Goal: Task Accomplishment & Management: Complete application form

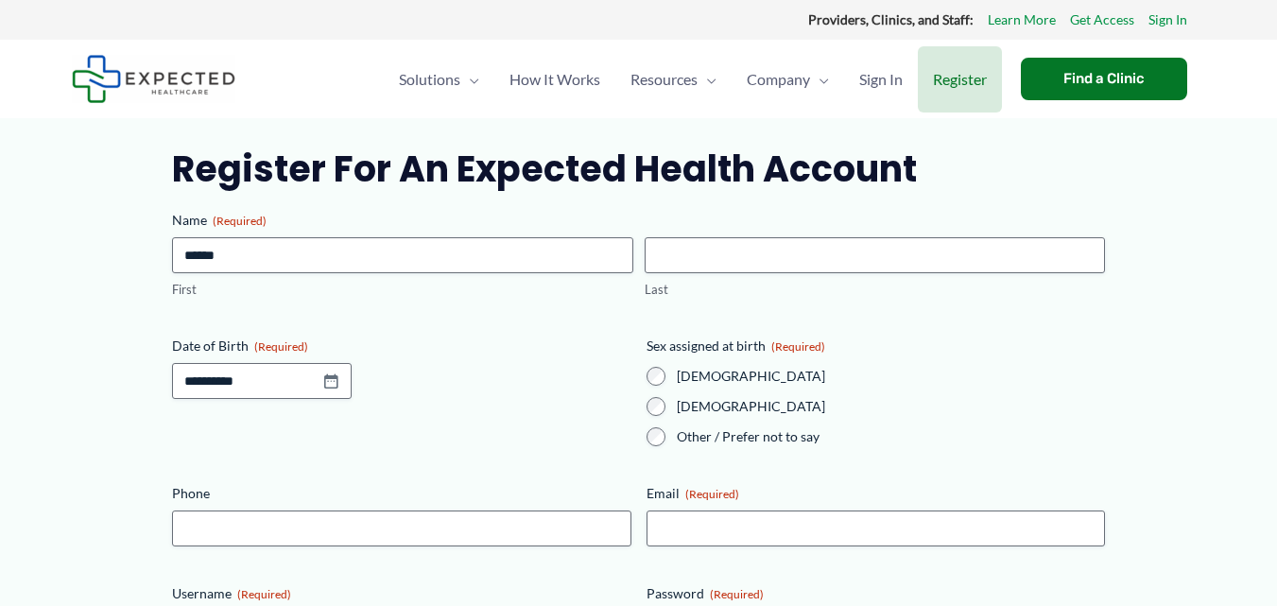
type input "******"
click at [756, 273] on span "Last" at bounding box center [875, 267] width 472 height 61
click at [760, 267] on input "Last" at bounding box center [875, 255] width 460 height 36
type input "*****"
click at [295, 391] on input "Date of Birth (Required)" at bounding box center [262, 381] width 180 height 36
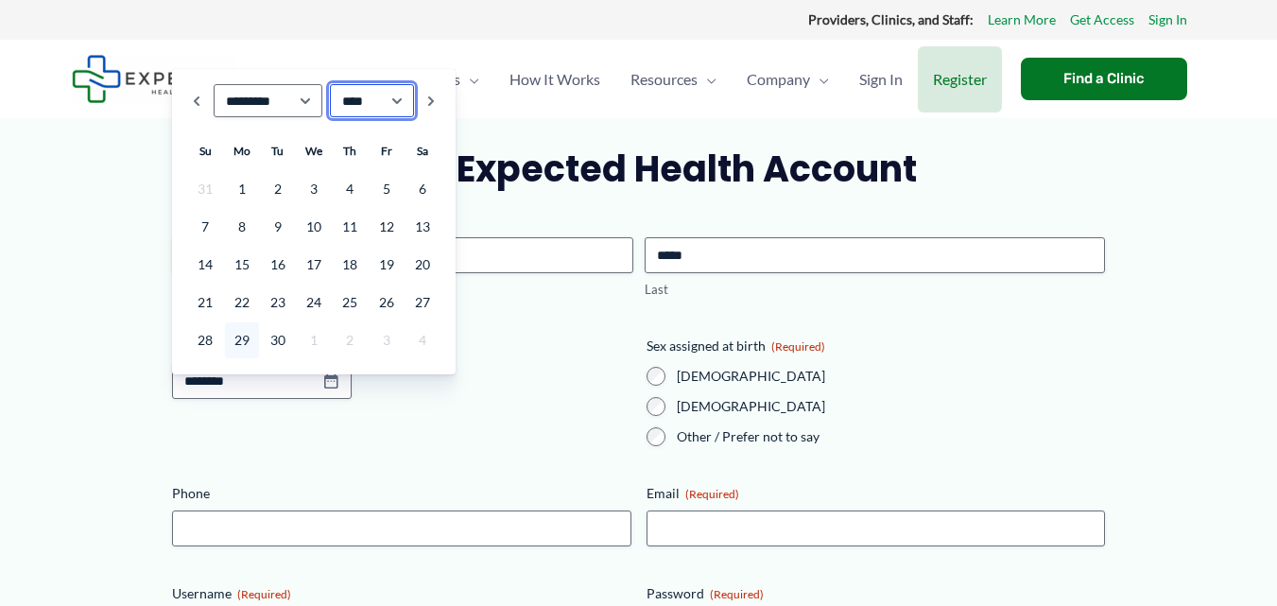
click at [378, 99] on select "**** **** **** **** **** **** **** **** **** **** **** **** **** **** **** ****…" at bounding box center [372, 100] width 85 height 33
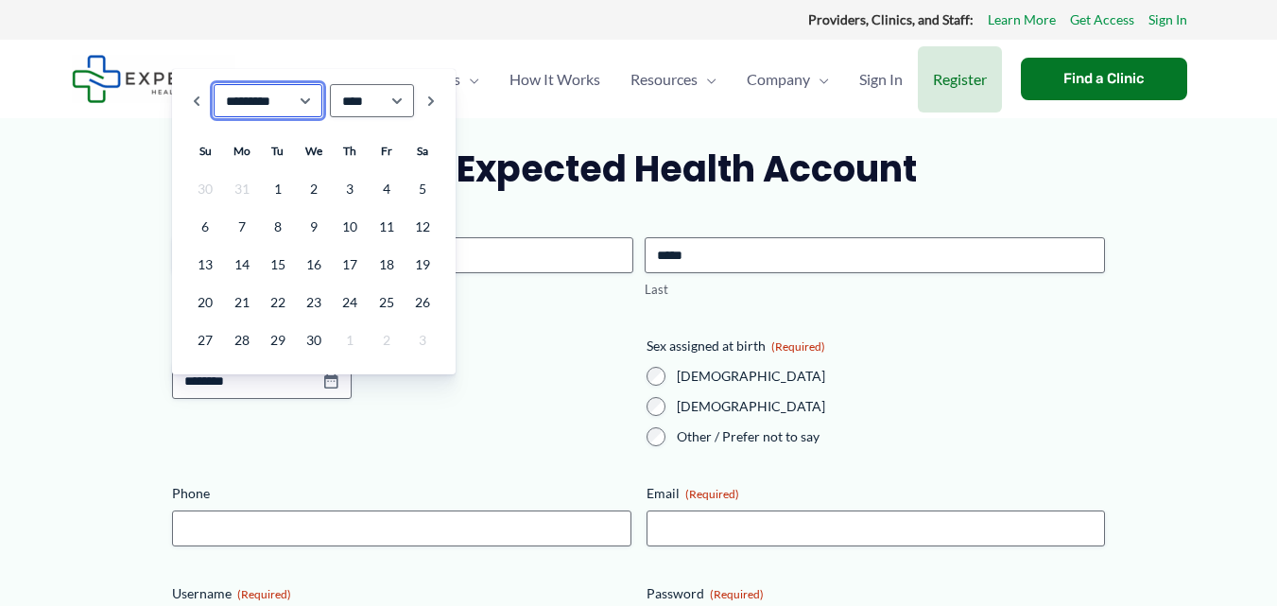
click at [307, 105] on select "******* ******** ***** ***** *** **** **** ****** ********* ******* ******** **…" at bounding box center [268, 100] width 109 height 33
click at [353, 302] on link "26" at bounding box center [350, 303] width 34 height 36
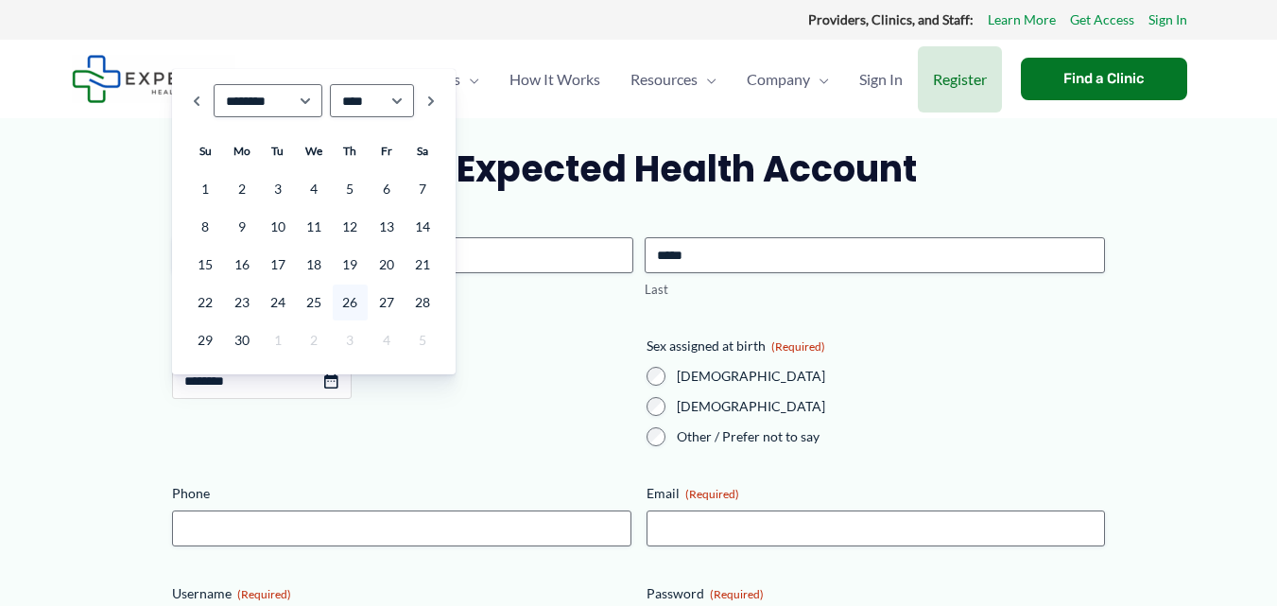
type input "**********"
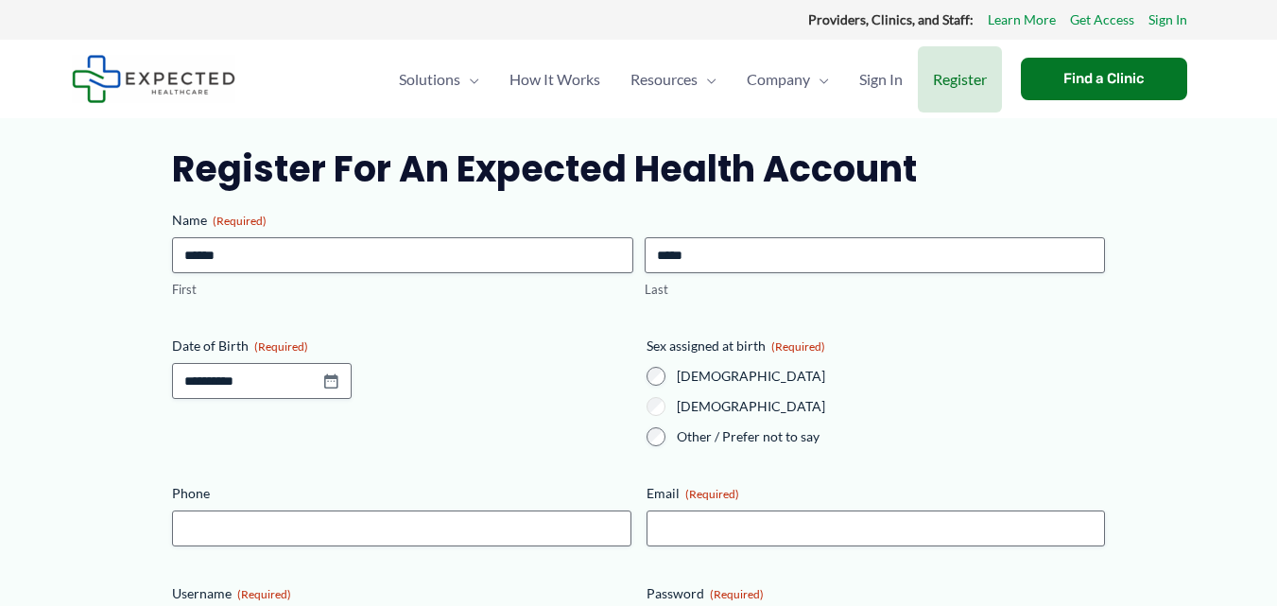
scroll to position [95, 0]
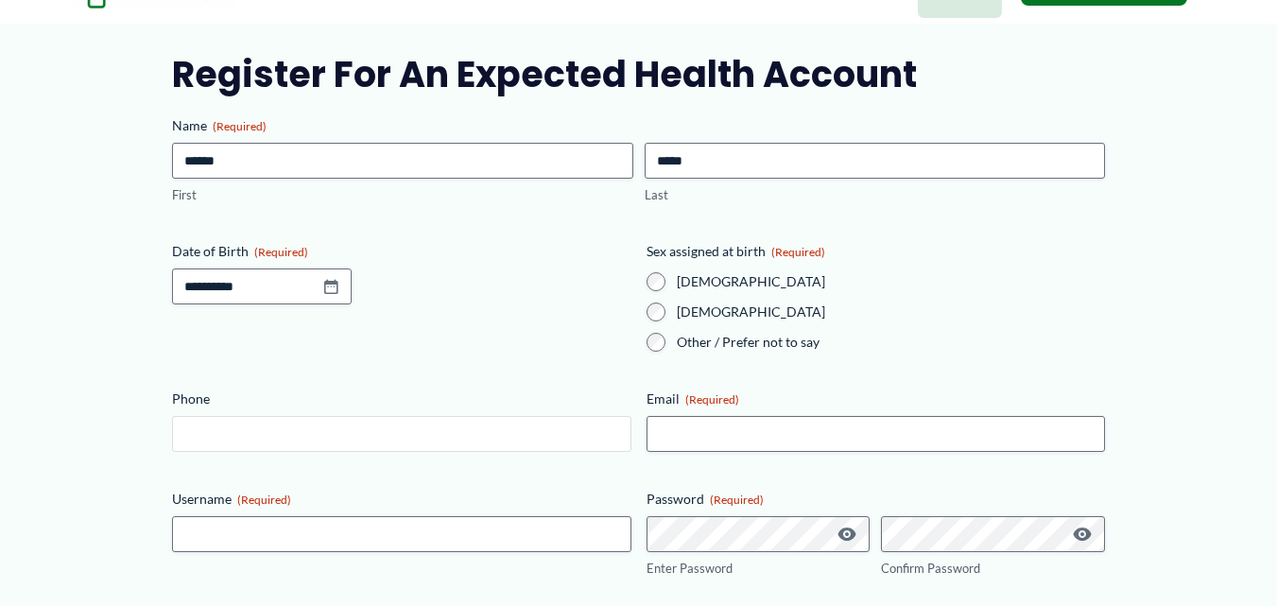
click at [499, 439] on input "Phone" at bounding box center [401, 434] width 459 height 36
type input "**********"
click at [689, 428] on input "Email (Required)" at bounding box center [876, 434] width 459 height 36
type input "**********"
click at [420, 533] on input "Username (Required)" at bounding box center [401, 534] width 459 height 36
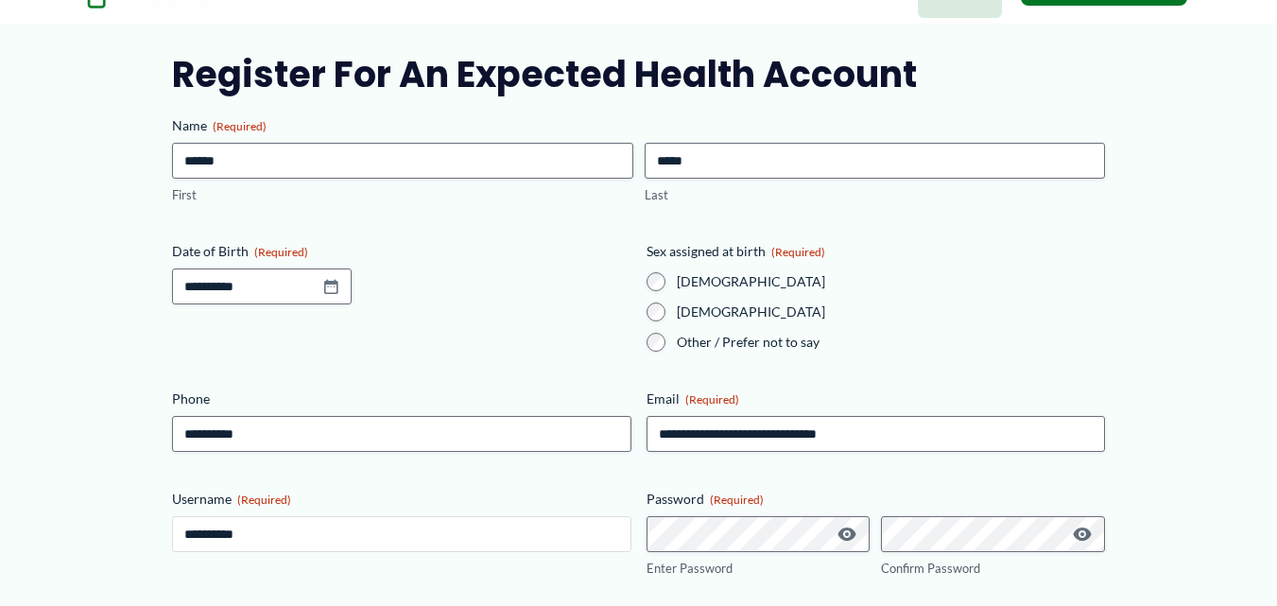
type input "**********"
click at [843, 533] on span "Show Password" at bounding box center [847, 534] width 19 height 19
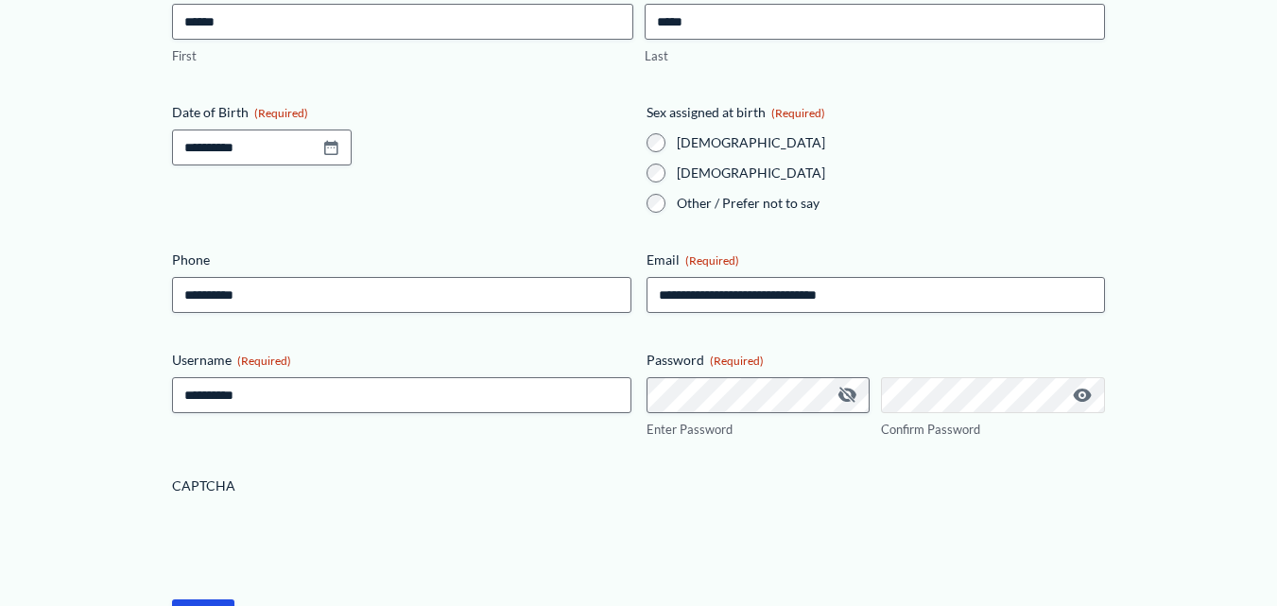
scroll to position [284, 0]
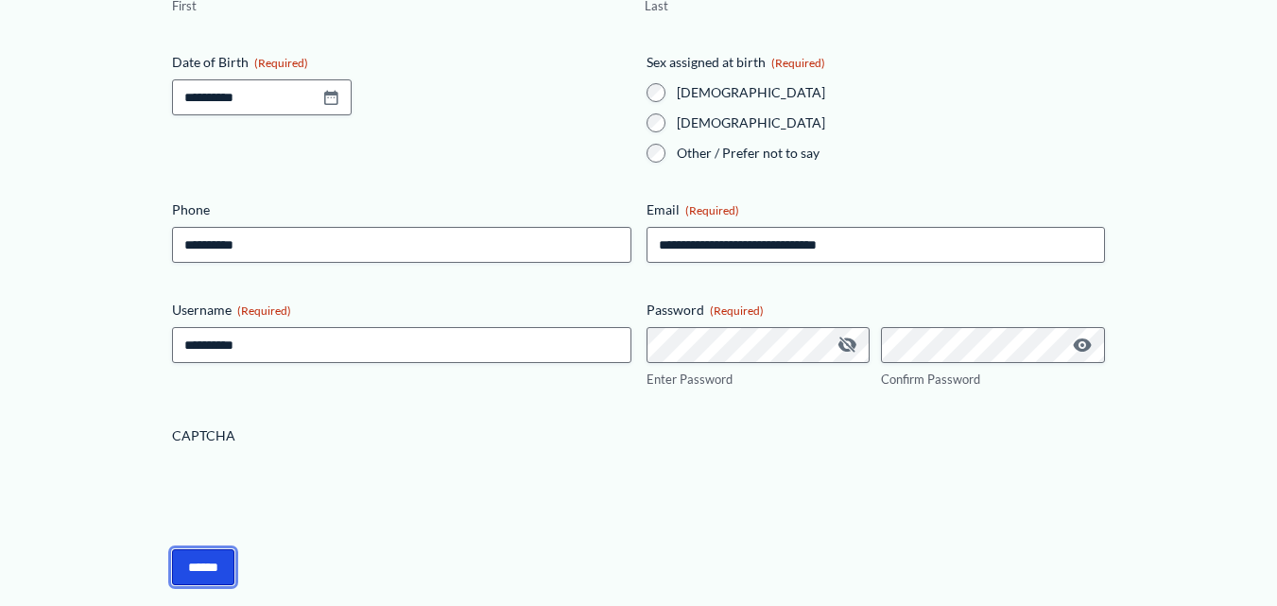
click at [224, 568] on input "******" at bounding box center [203, 567] width 62 height 36
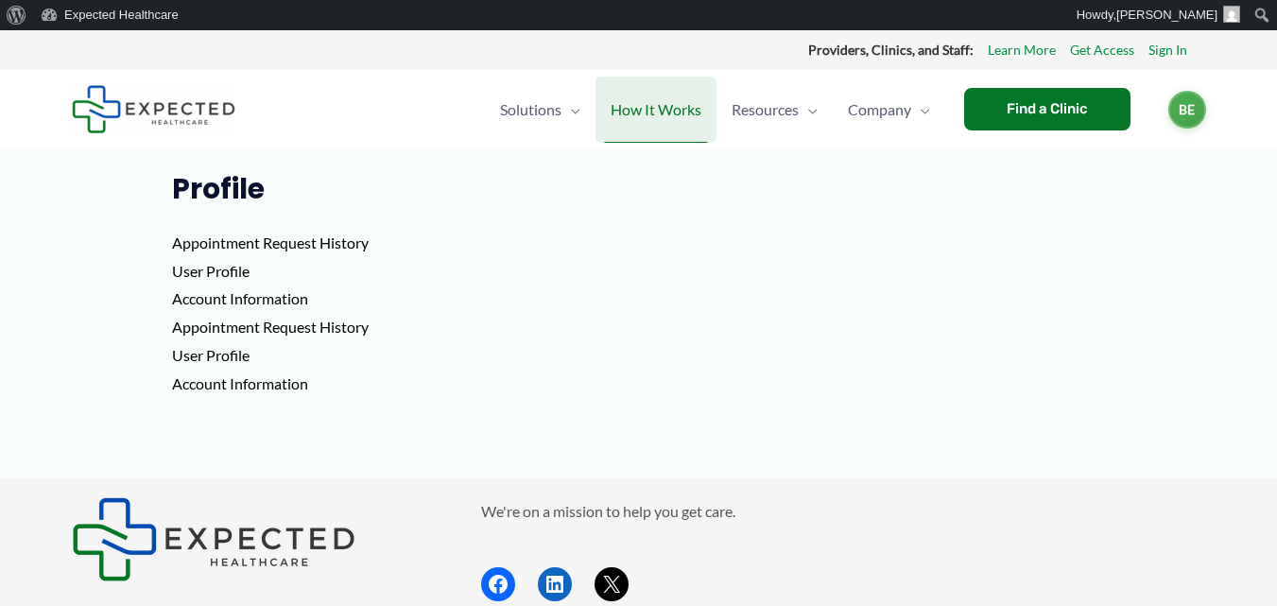
click at [648, 110] on span "How It Works" at bounding box center [656, 110] width 91 height 66
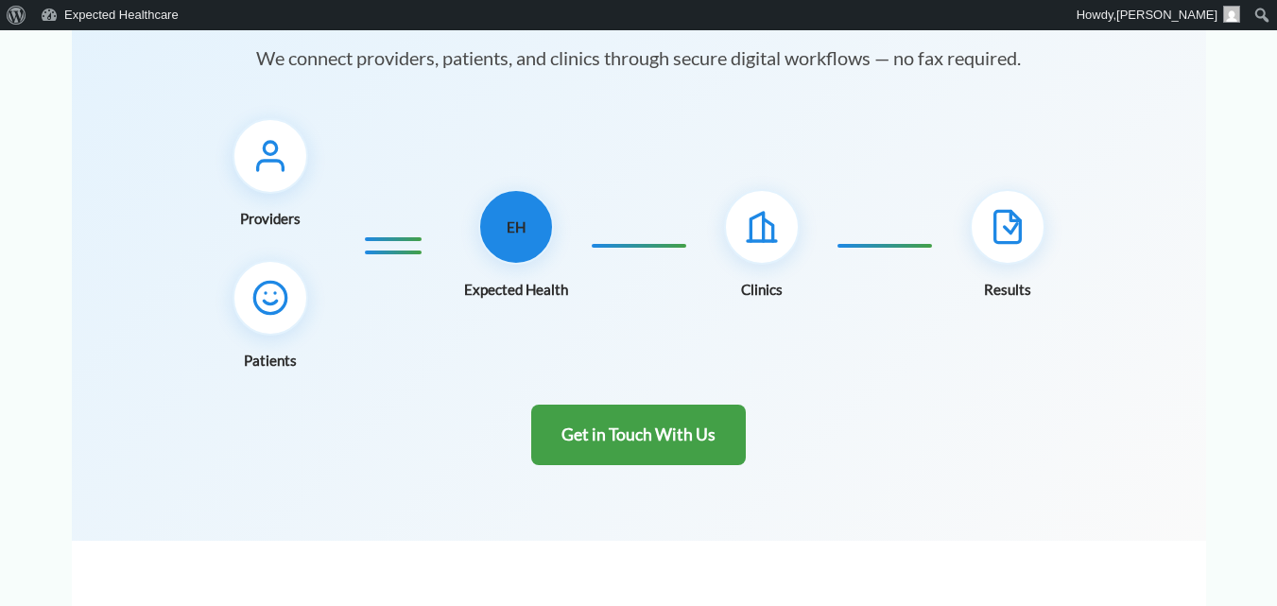
scroll to position [284, 0]
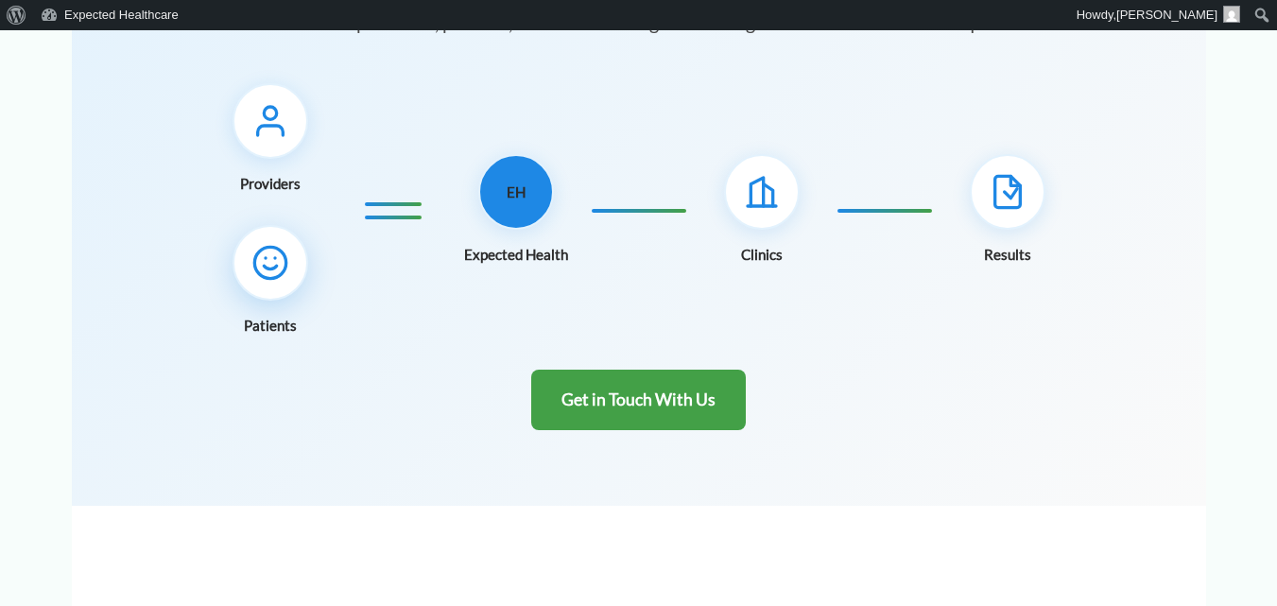
click at [272, 272] on icon at bounding box center [271, 263] width 38 height 38
click at [518, 205] on span "EH" at bounding box center [516, 192] width 19 height 26
click at [408, 208] on div at bounding box center [393, 210] width 57 height 17
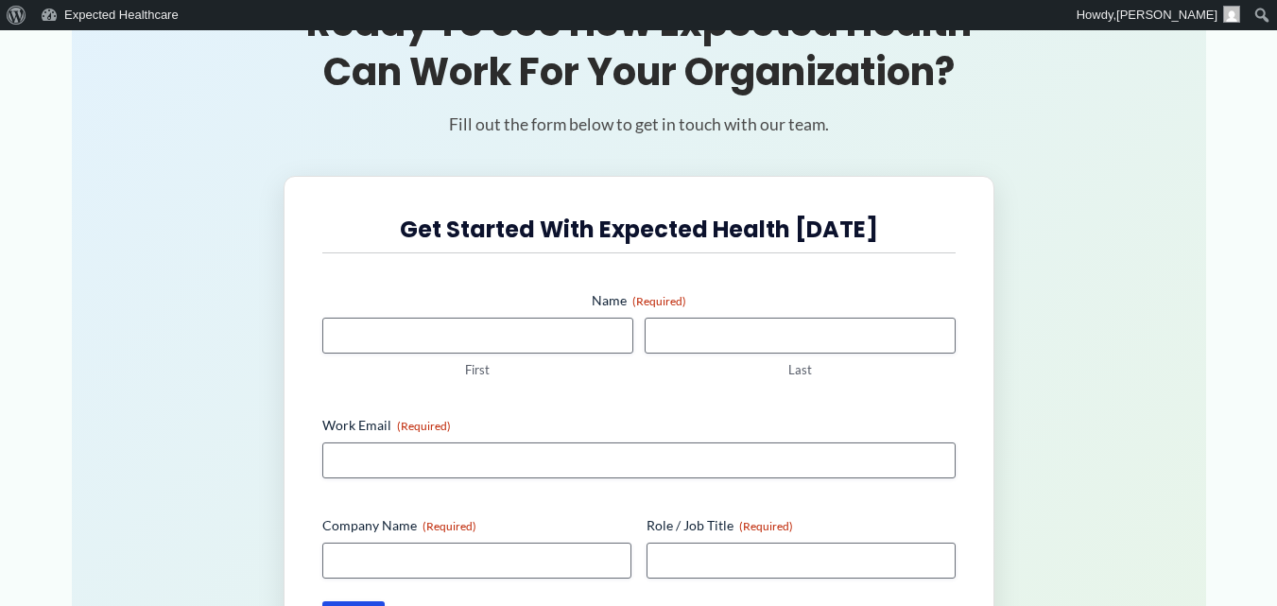
scroll to position [3120, 0]
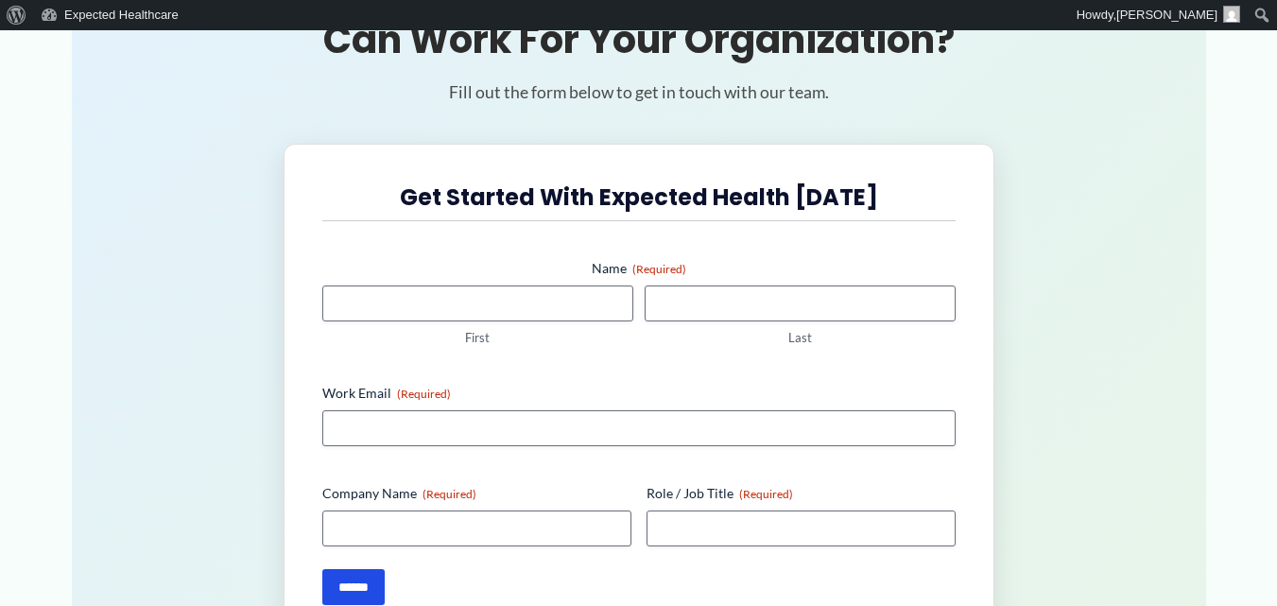
click at [548, 324] on span "First" at bounding box center [478, 316] width 322 height 61
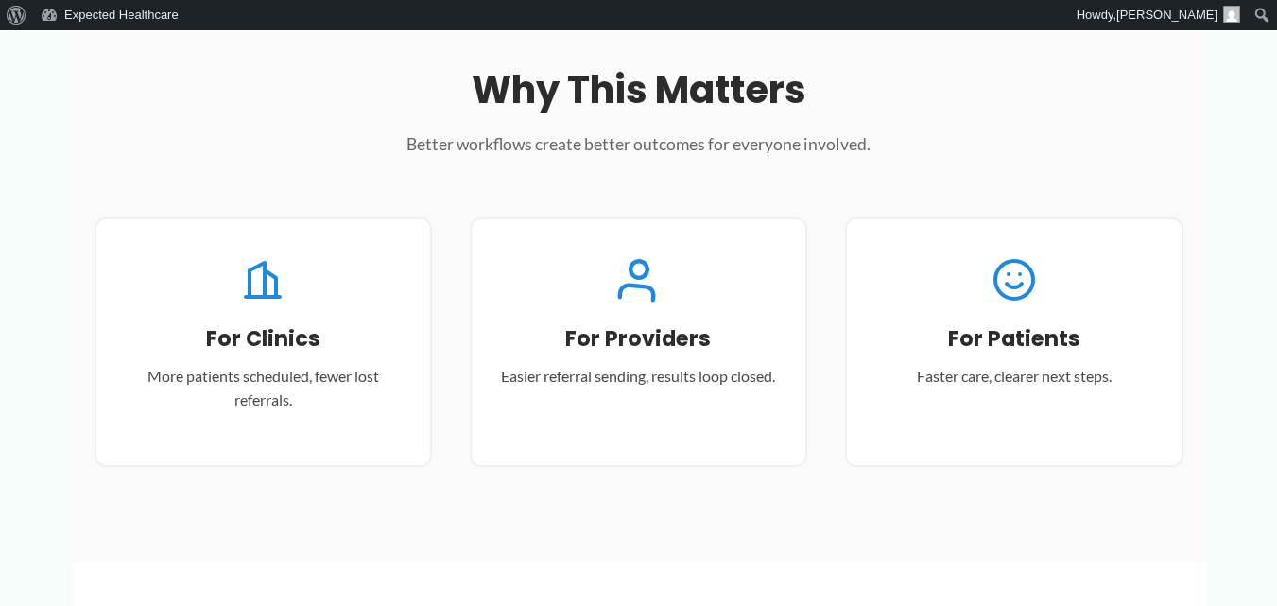
scroll to position [1891, 0]
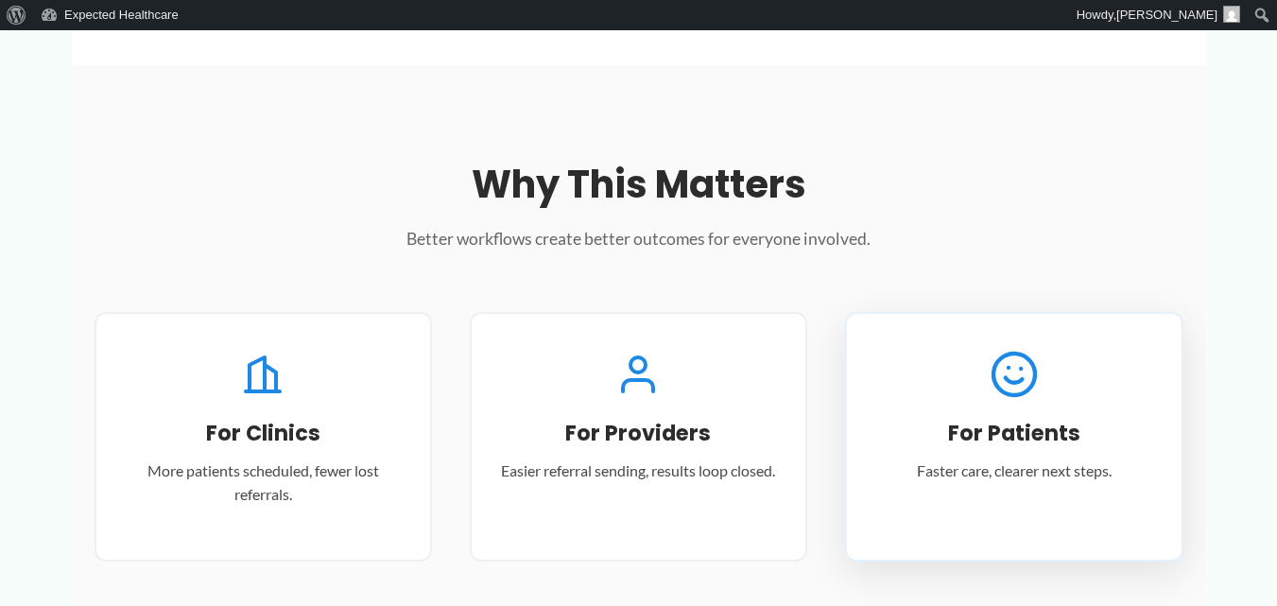
click at [1026, 374] on icon at bounding box center [1014, 374] width 54 height 54
click at [1009, 471] on p "Faster care, clearer next steps." at bounding box center [1014, 471] width 288 height 25
click at [1007, 371] on icon at bounding box center [1014, 374] width 54 height 54
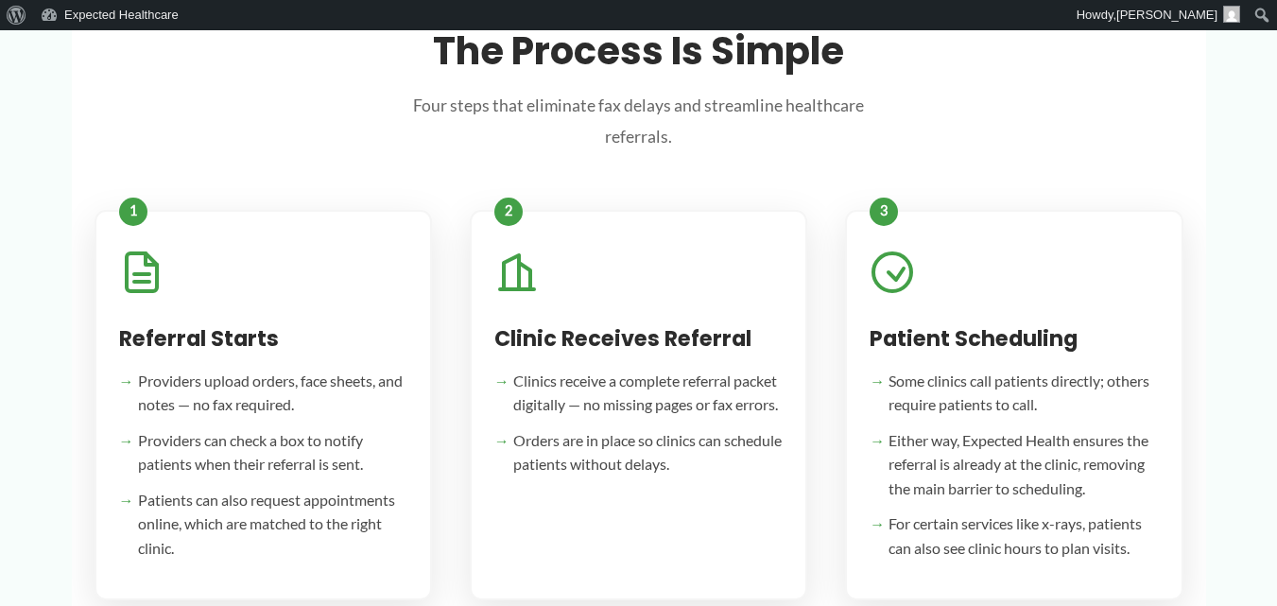
scroll to position [851, 0]
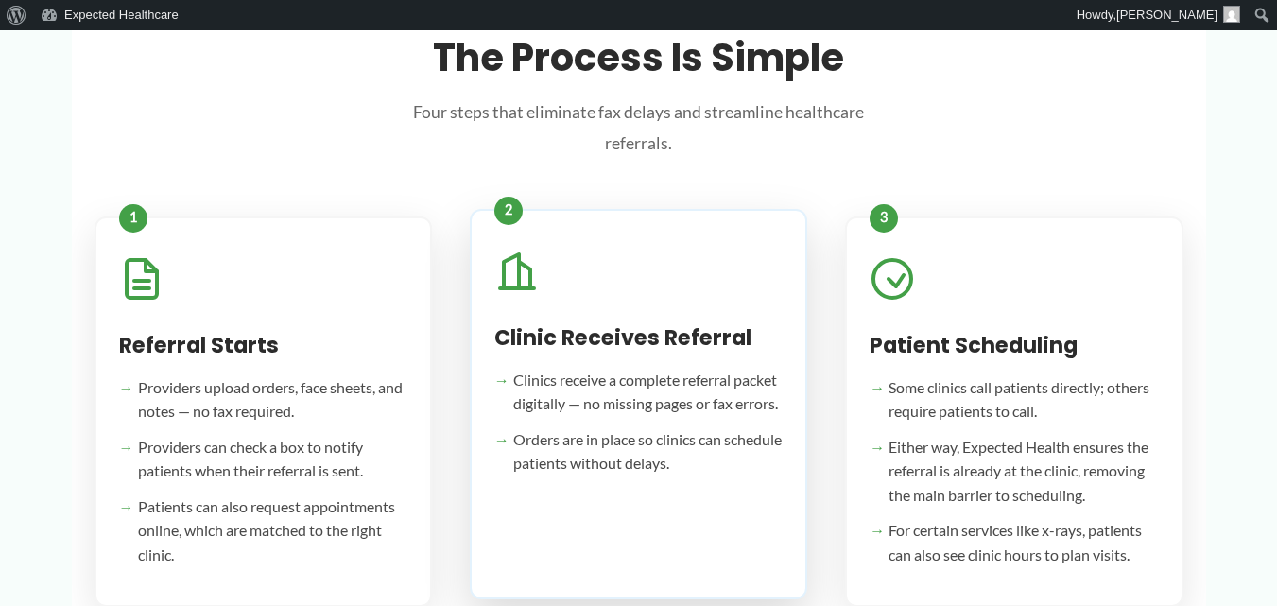
click at [509, 213] on div "Clinic Receives Referral Clinics receive a complete referral packet digitally —…" at bounding box center [639, 404] width 338 height 391
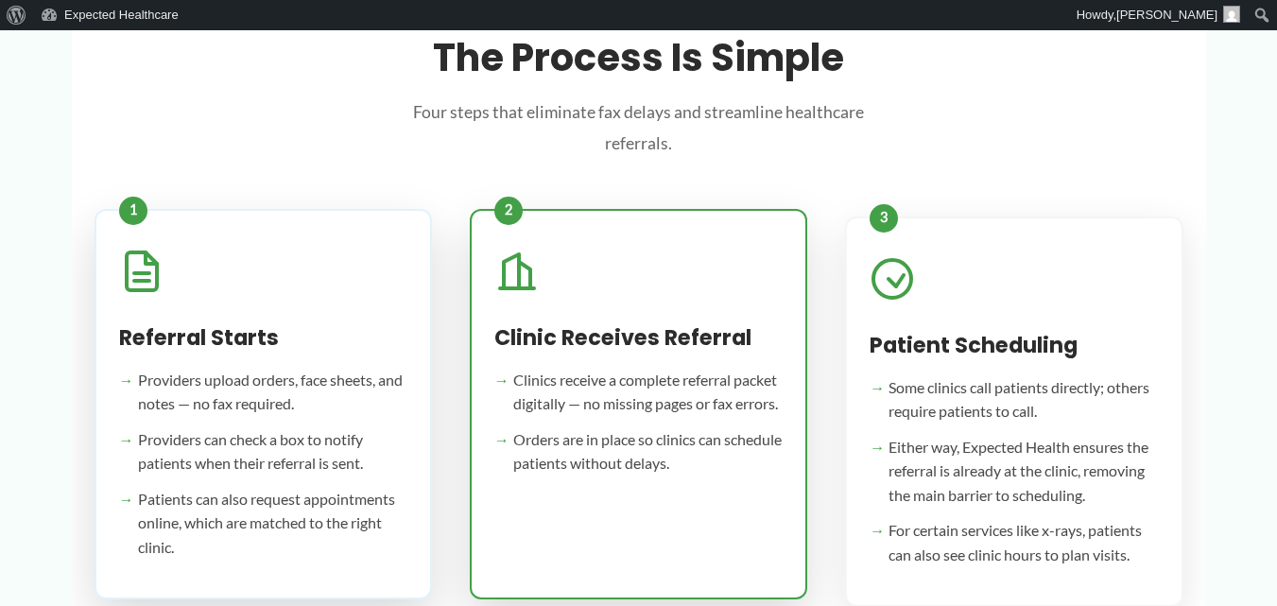
click at [128, 219] on div "Referral Starts Providers upload orders, face sheets, and notes — no fax requir…" at bounding box center [264, 404] width 338 height 391
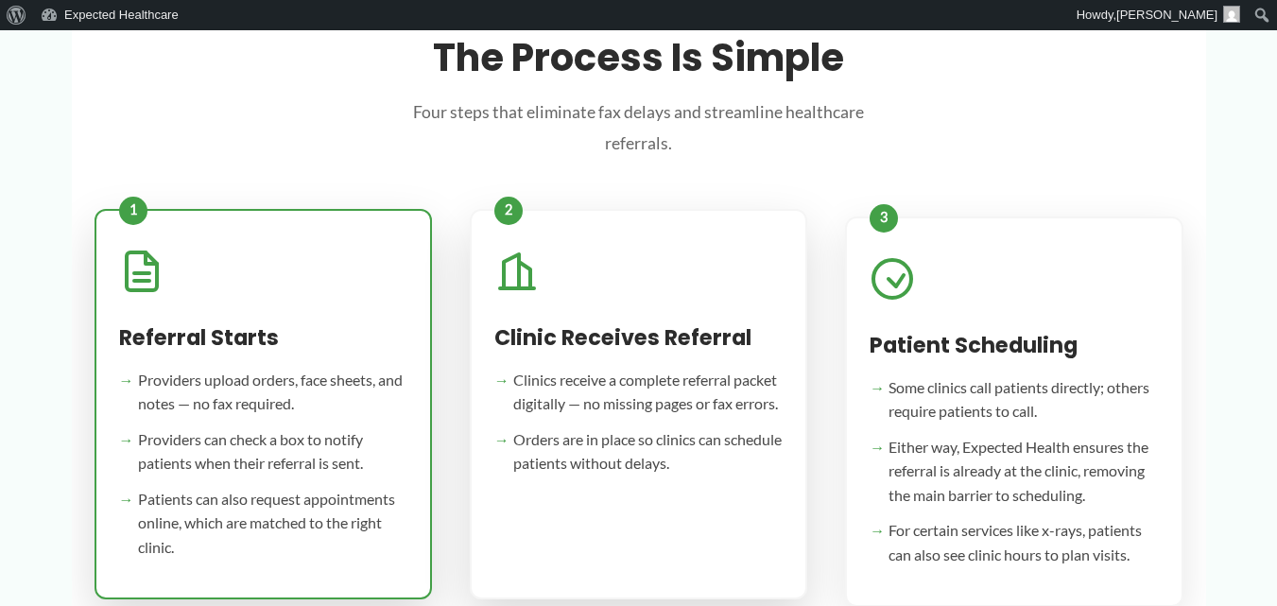
click at [166, 260] on div at bounding box center [263, 276] width 288 height 54
click at [251, 373] on li "Providers upload orders, face sheets, and notes — no fax required." at bounding box center [263, 392] width 288 height 48
click at [247, 371] on li "Providers upload orders, face sheets, and notes — no fax required." at bounding box center [263, 392] width 288 height 48
click at [141, 287] on icon at bounding box center [141, 271] width 45 height 45
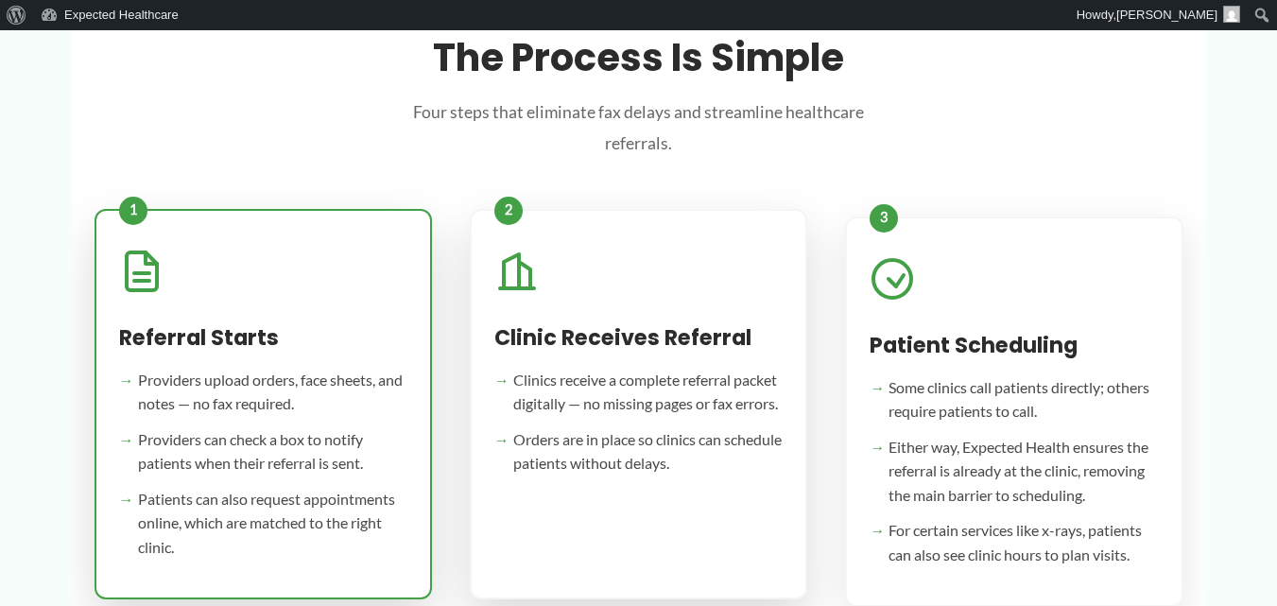
click at [202, 257] on div at bounding box center [263, 276] width 288 height 54
drag, startPoint x: 273, startPoint y: 257, endPoint x: 213, endPoint y: 267, distance: 61.3
click at [213, 267] on div at bounding box center [263, 276] width 288 height 54
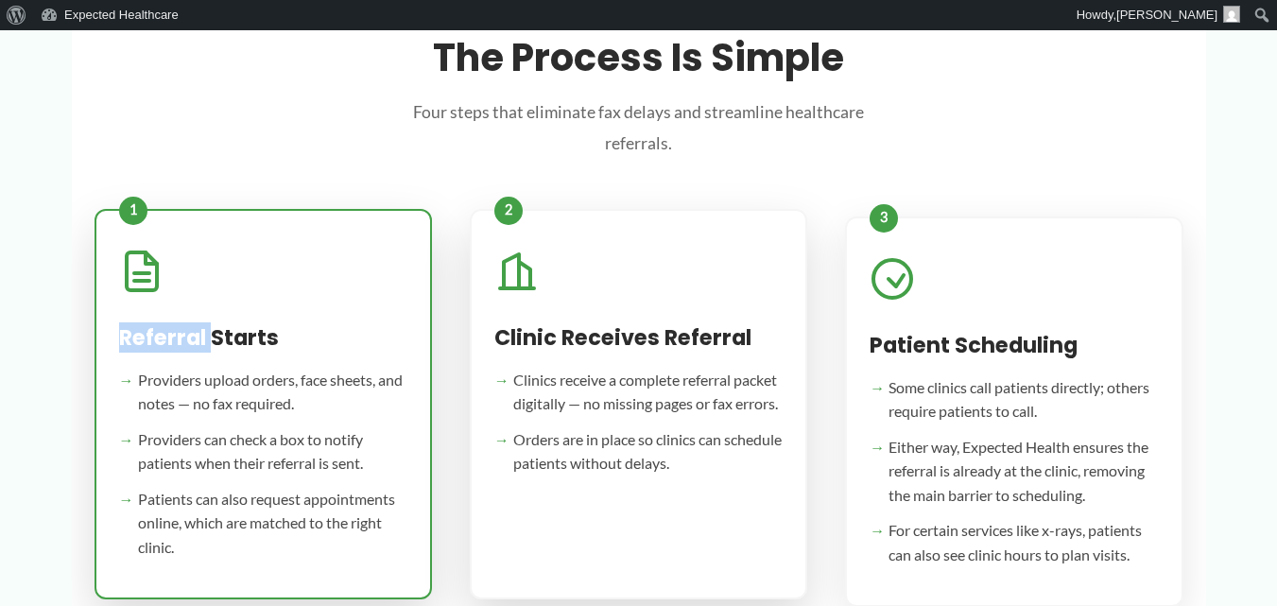
click at [213, 267] on div at bounding box center [263, 276] width 288 height 54
click at [132, 209] on div "Referral Starts Providers upload orders, face sheets, and notes — no fax requir…" at bounding box center [264, 404] width 338 height 391
click at [495, 260] on icon at bounding box center [517, 271] width 45 height 45
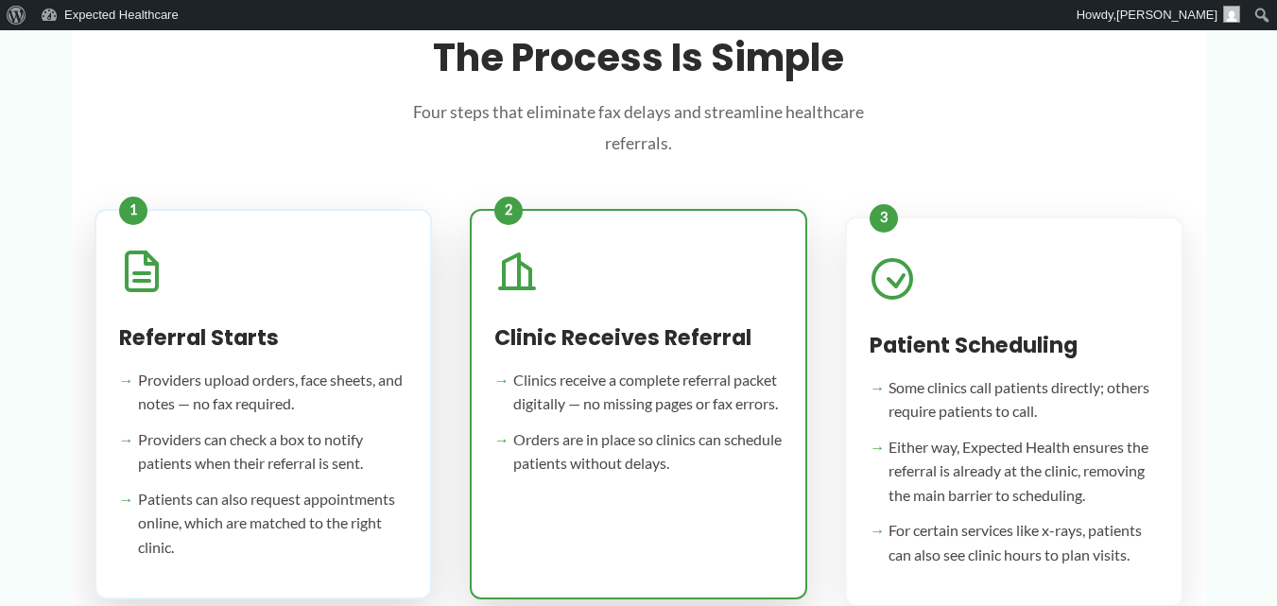
click at [349, 273] on div at bounding box center [263, 276] width 288 height 54
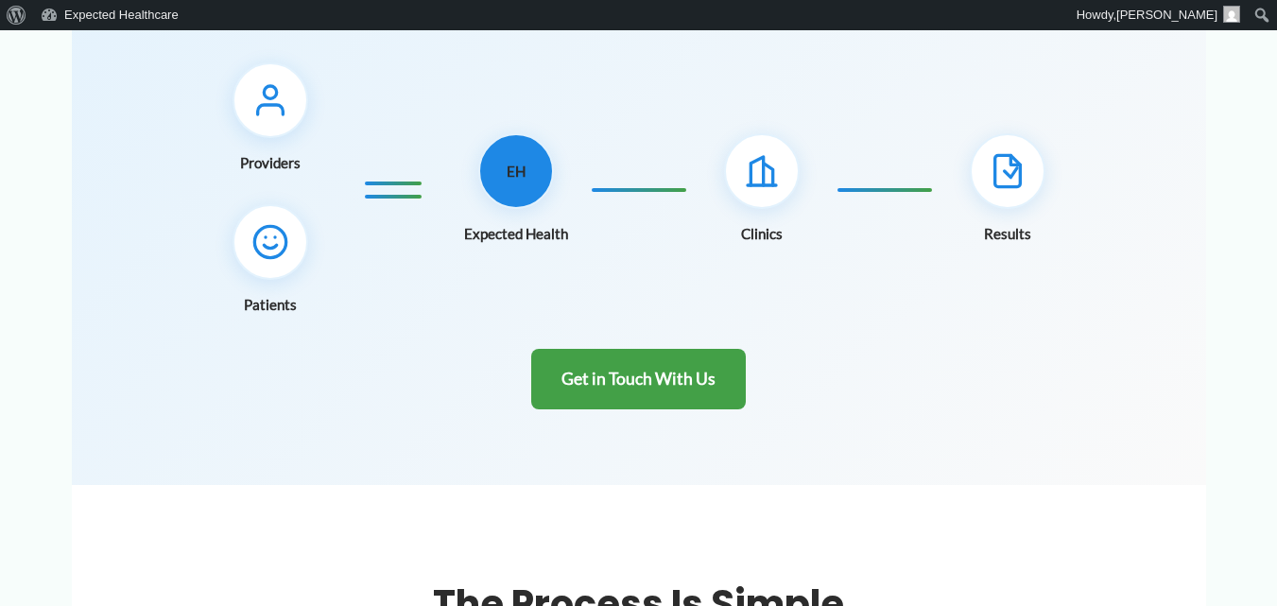
scroll to position [284, 0]
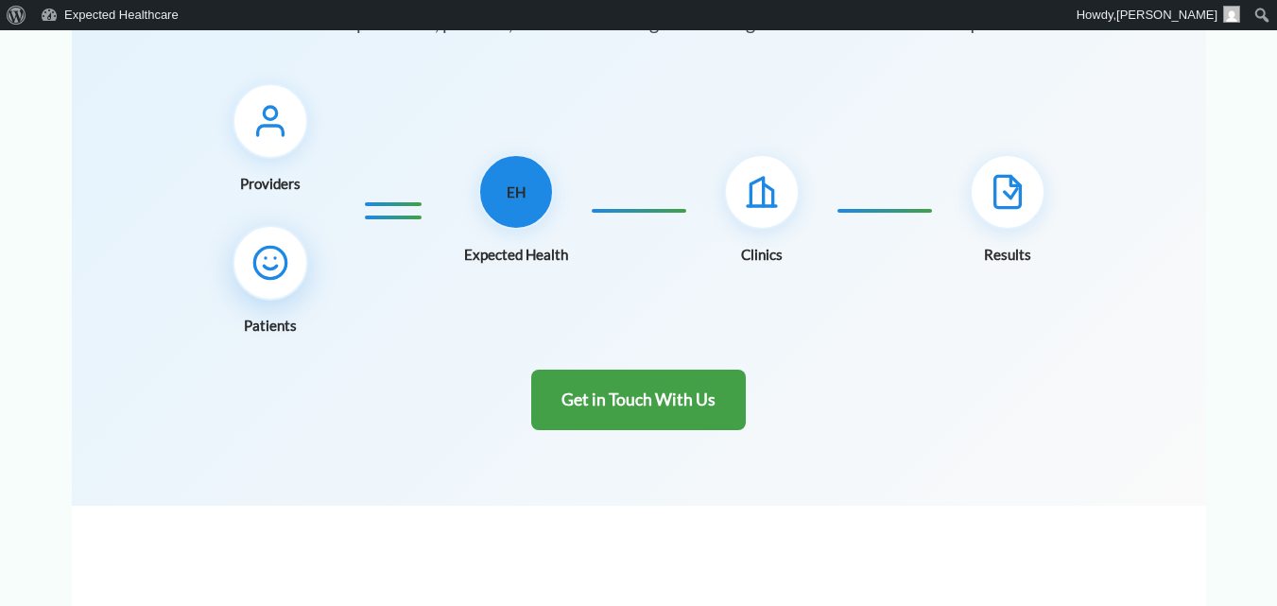
click at [269, 260] on icon at bounding box center [271, 263] width 38 height 38
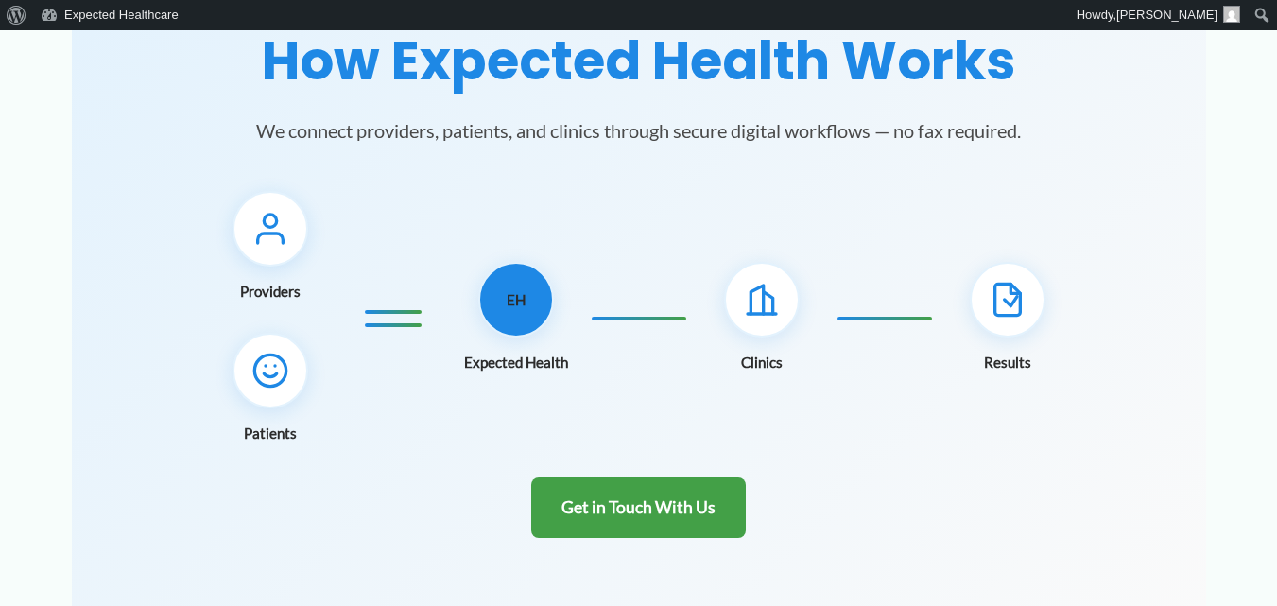
scroll to position [0, 0]
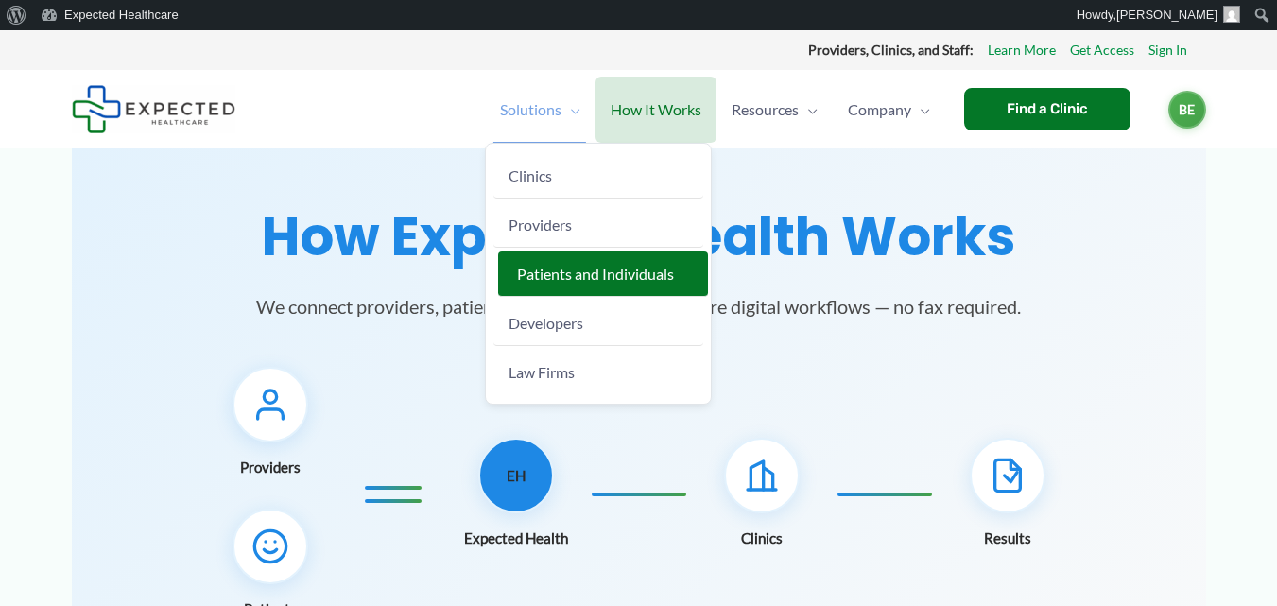
click at [597, 286] on link "Patients and Individuals" at bounding box center [603, 274] width 210 height 45
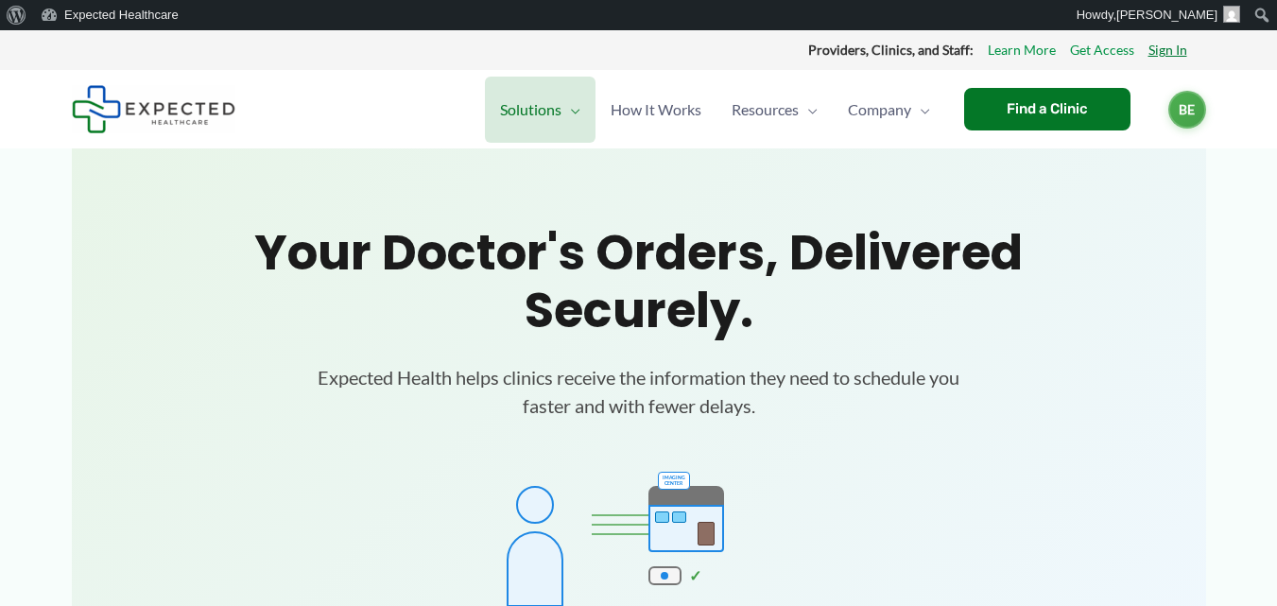
click at [1176, 53] on link "Sign In" at bounding box center [1168, 50] width 39 height 25
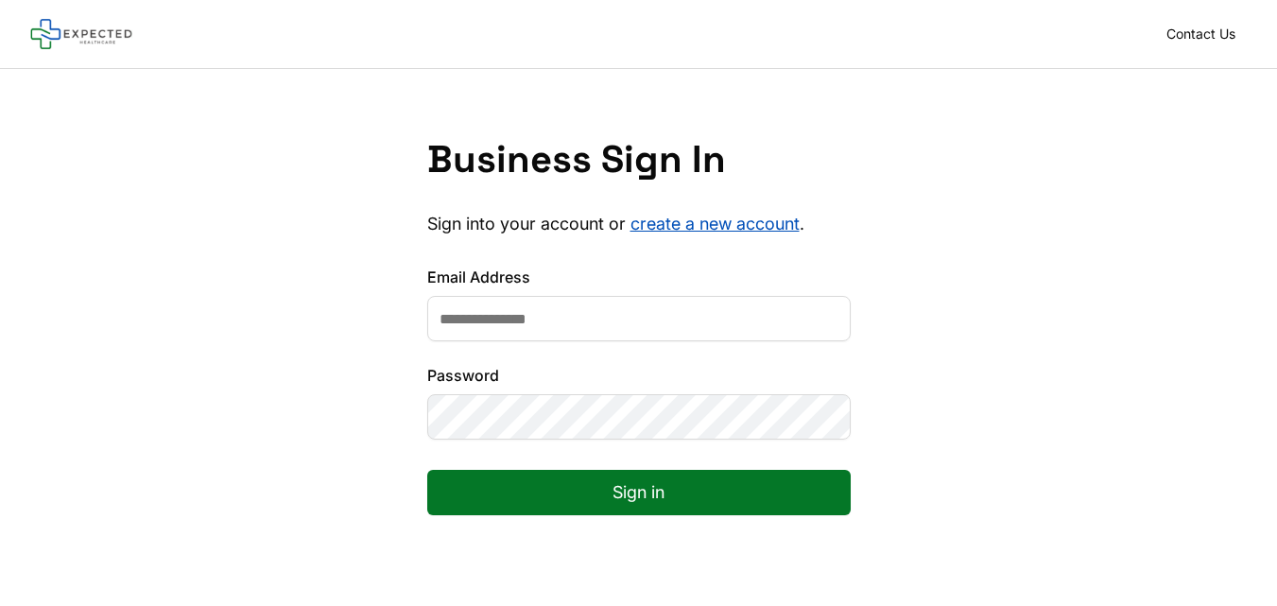
click at [690, 326] on input "Email Address" at bounding box center [639, 318] width 424 height 45
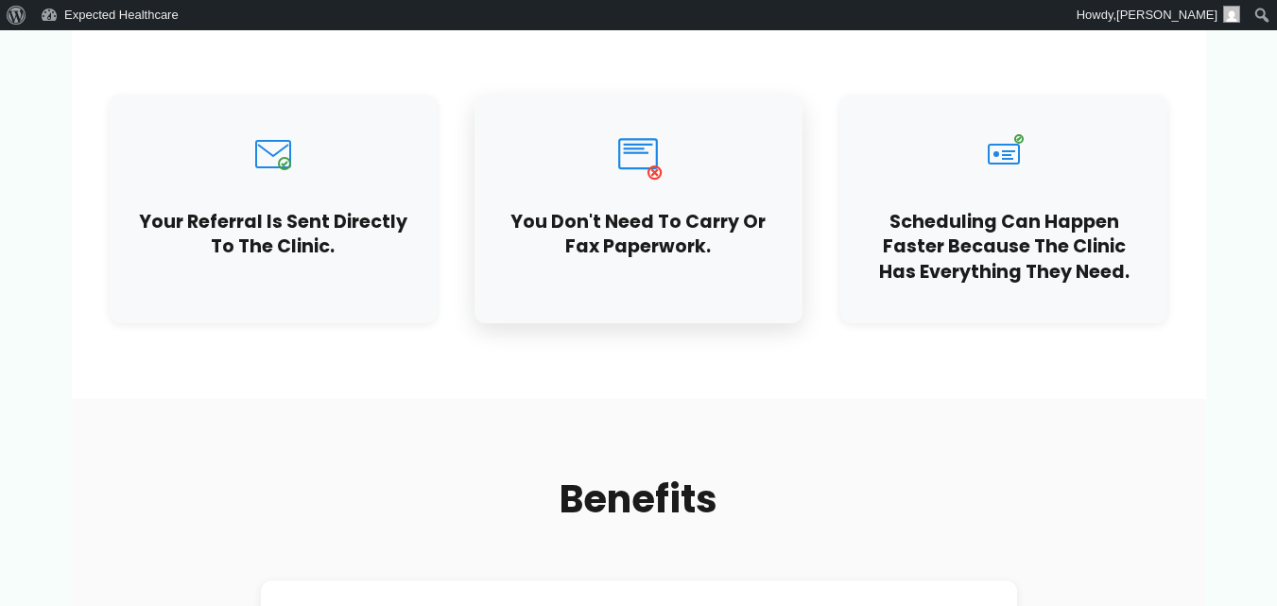
scroll to position [851, 0]
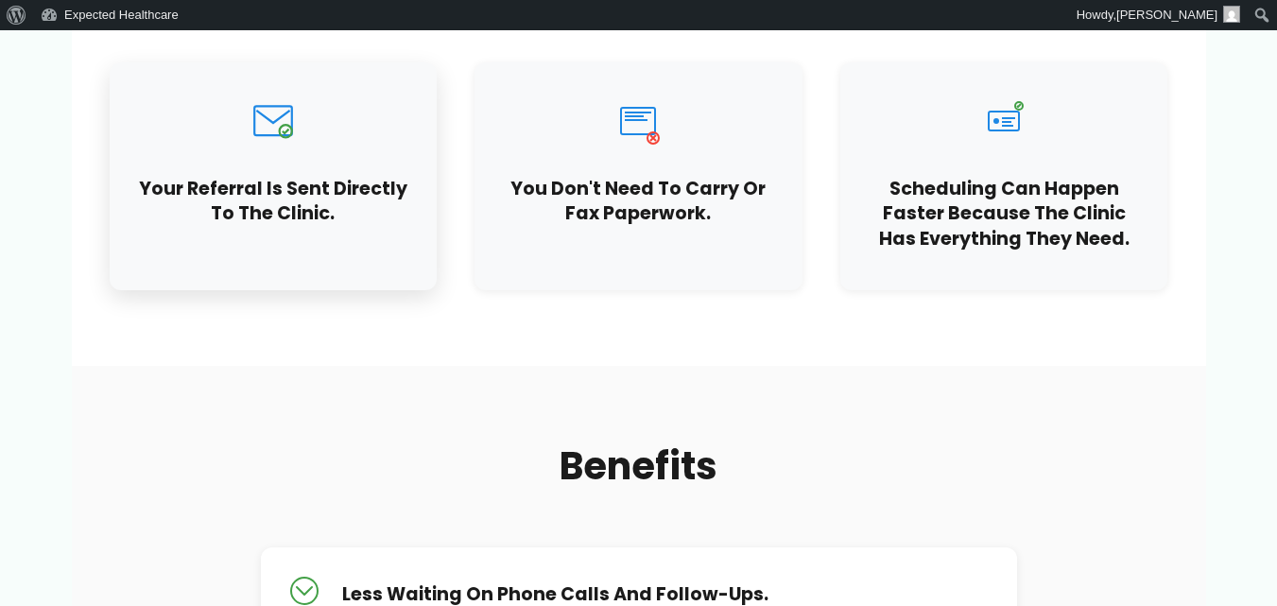
click at [276, 125] on icon at bounding box center [273, 122] width 50 height 50
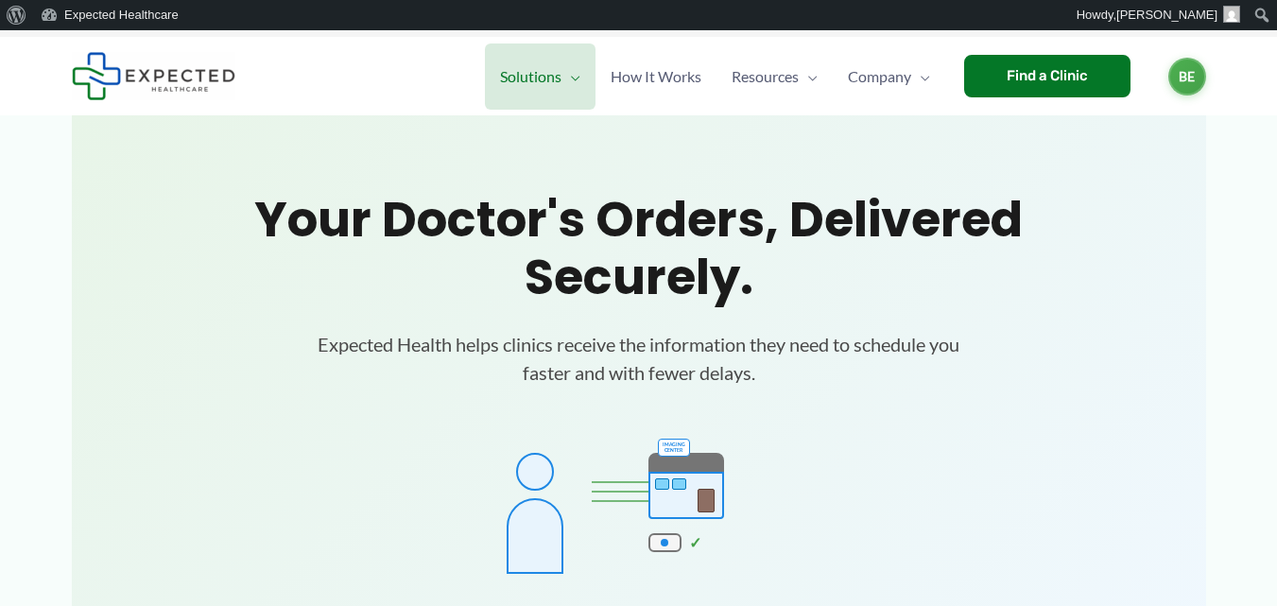
scroll to position [0, 0]
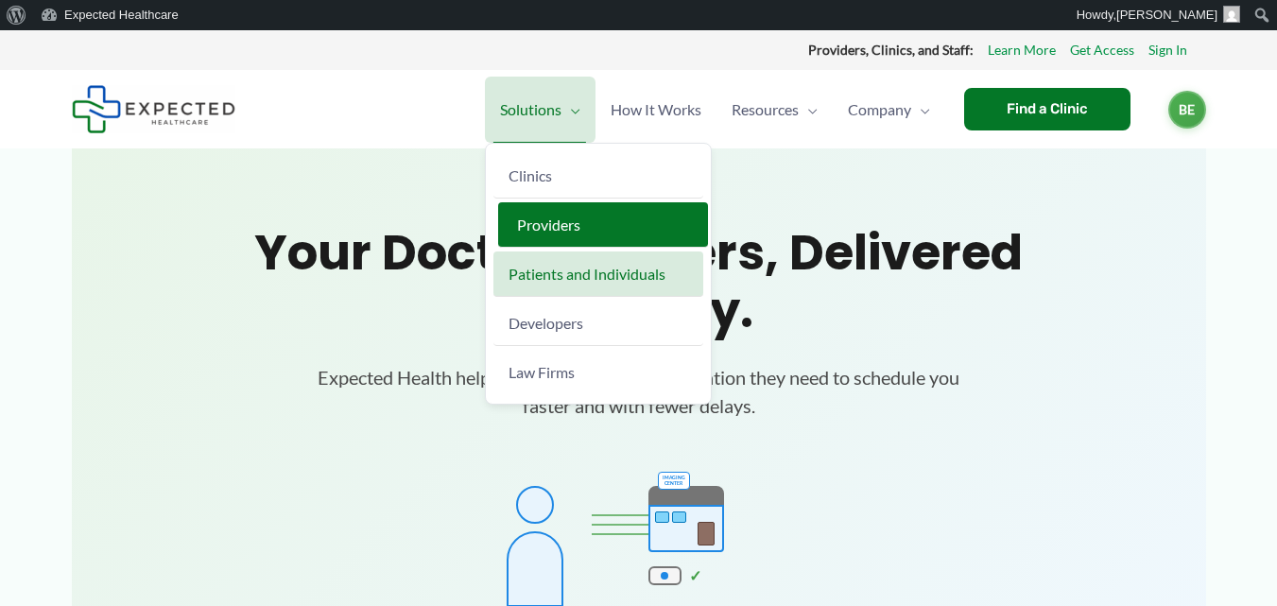
click at [562, 235] on link "Providers" at bounding box center [603, 224] width 210 height 45
